Goal: Navigation & Orientation: Find specific page/section

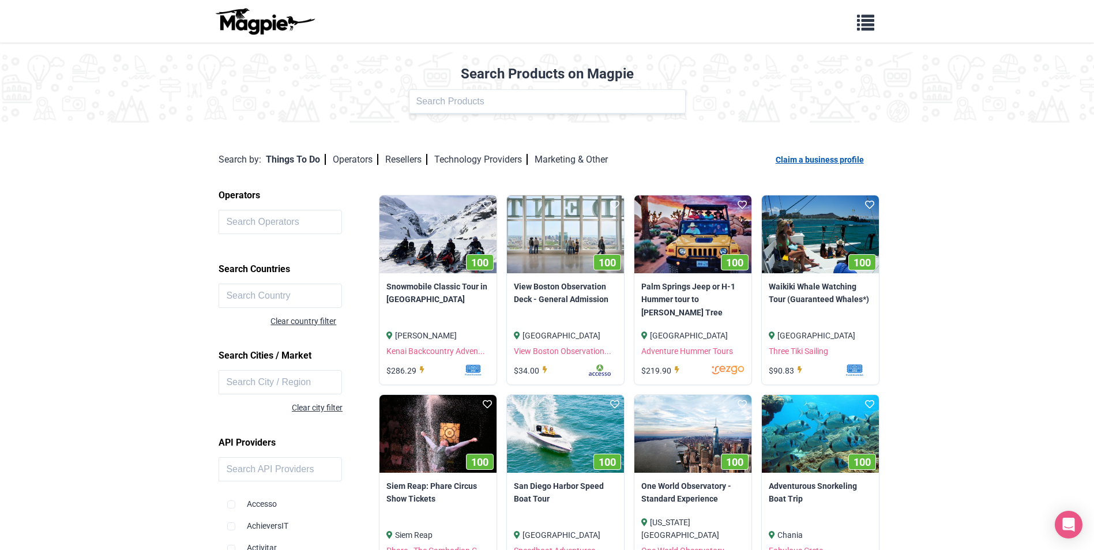
click at [841, 160] on link "Claim a business profile" at bounding box center [821, 159] width 93 height 9
click at [351, 161] on link "Operators" at bounding box center [356, 159] width 46 height 11
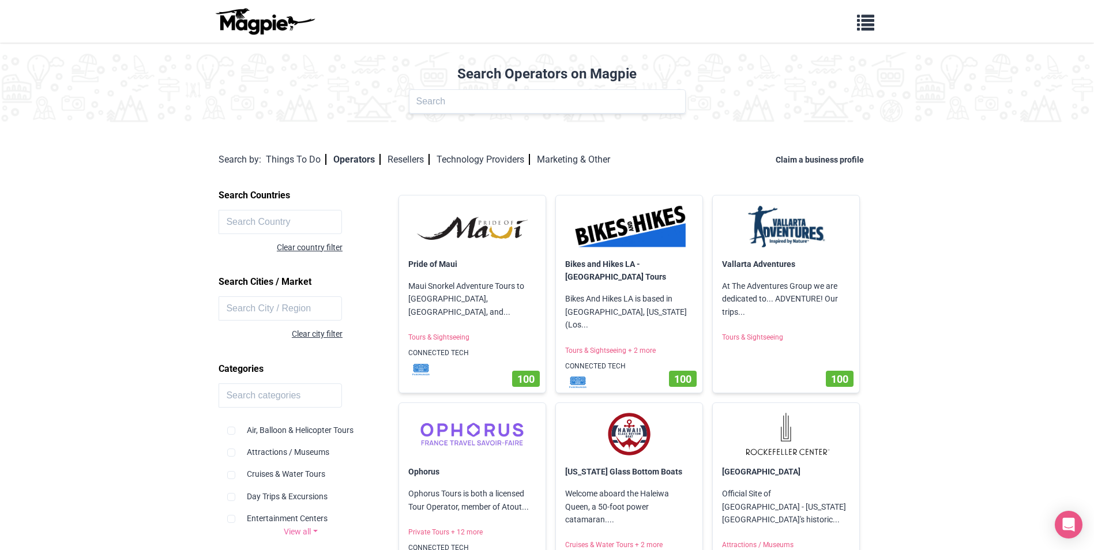
click at [63, 63] on div "Search Operators on Magpie Operator Name" at bounding box center [547, 89] width 1094 height 75
